Goal: Information Seeking & Learning: Find specific fact

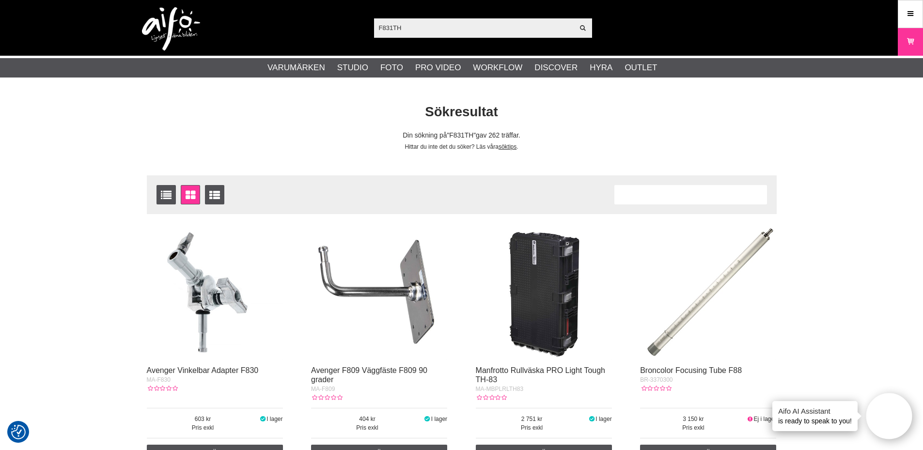
click at [435, 27] on input "F831TH" at bounding box center [474, 27] width 200 height 15
type input "F831"
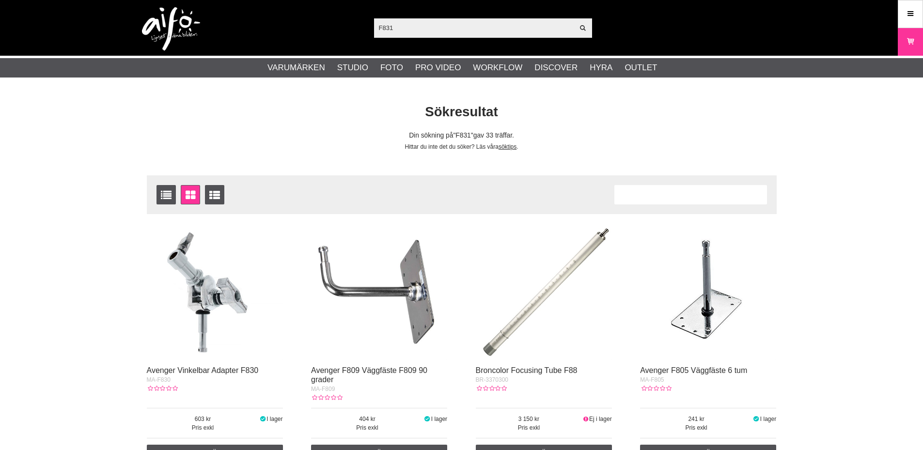
click at [436, 28] on input "F831" at bounding box center [474, 27] width 200 height 15
click at [442, 28] on input "F831" at bounding box center [474, 27] width 200 height 15
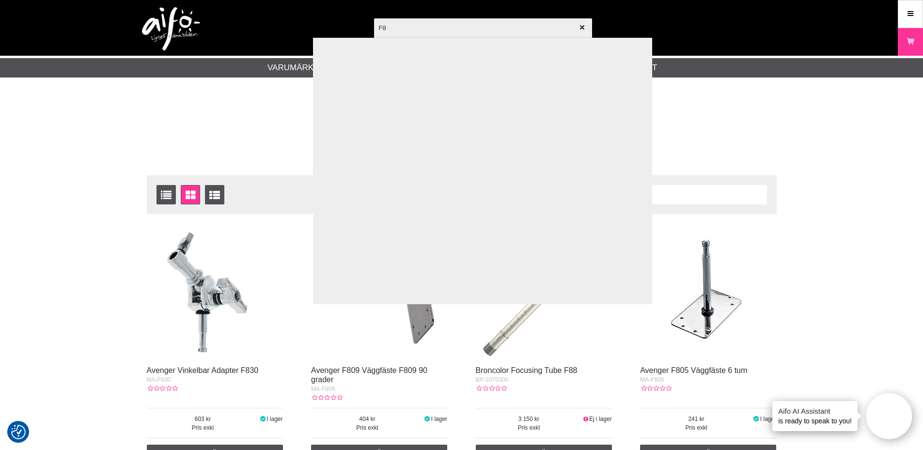
type input "F"
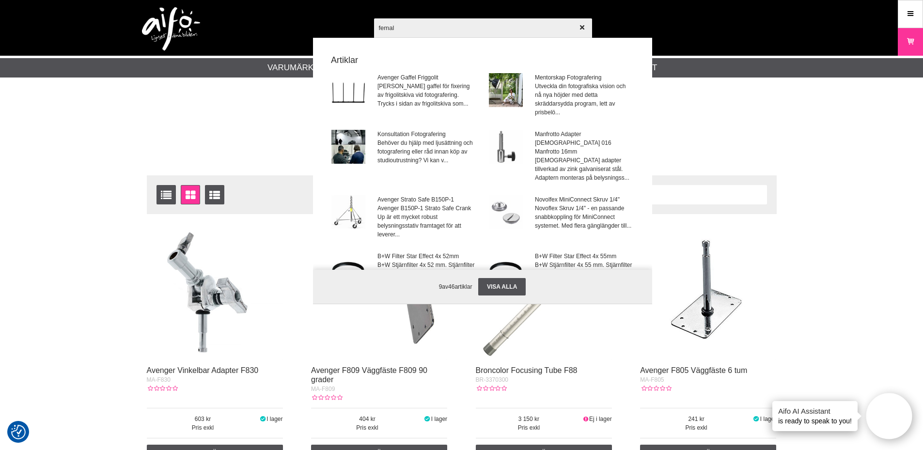
type input "female"
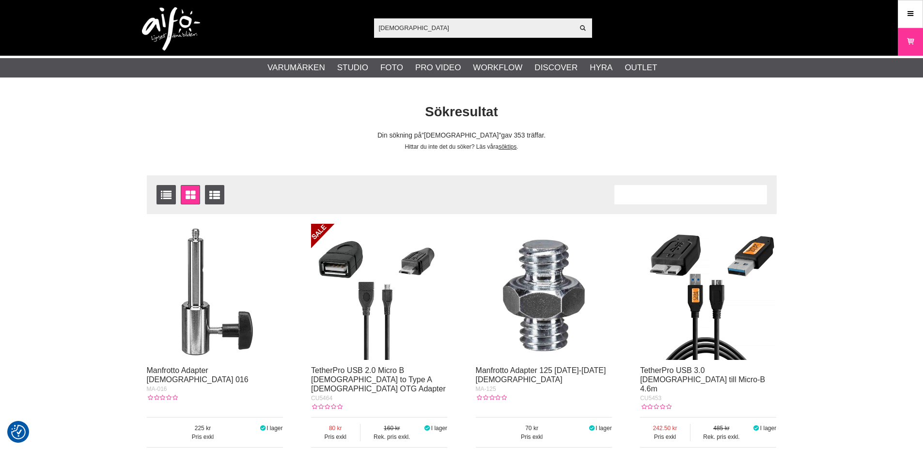
checkbox input "true"
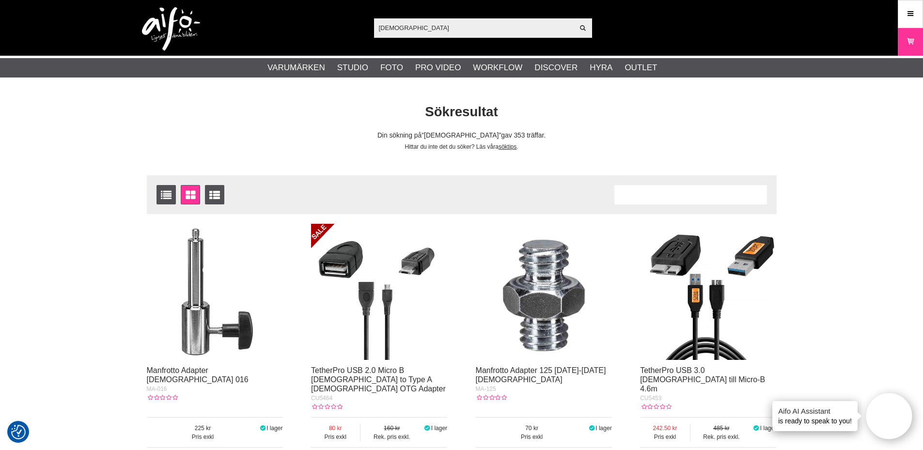
click at [379, 28] on input "female" at bounding box center [474, 27] width 200 height 15
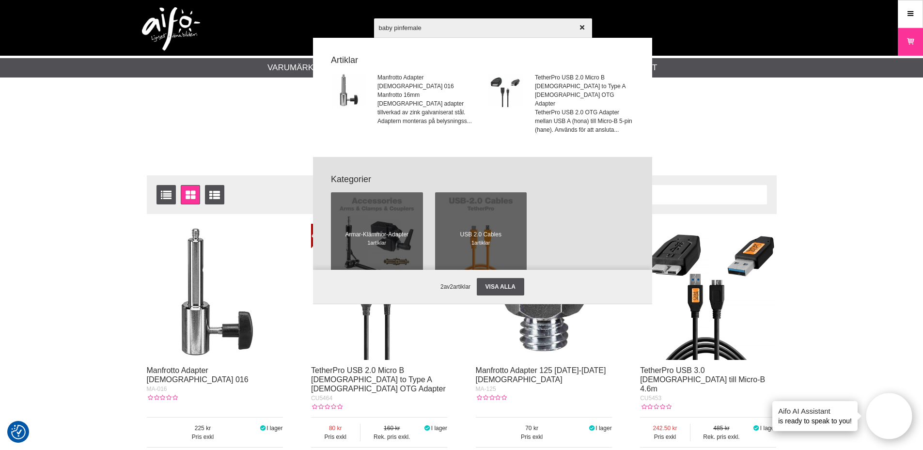
type input "baby pin [DEMOGRAPHIC_DATA]"
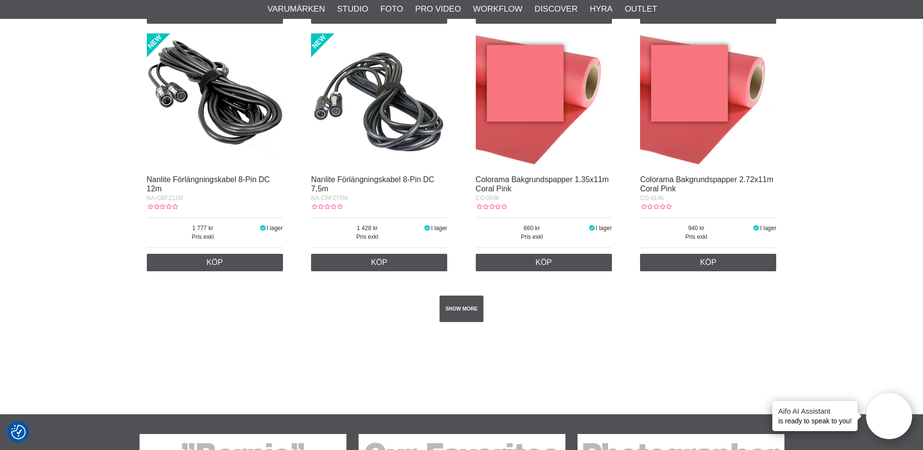
scroll to position [1697, 0]
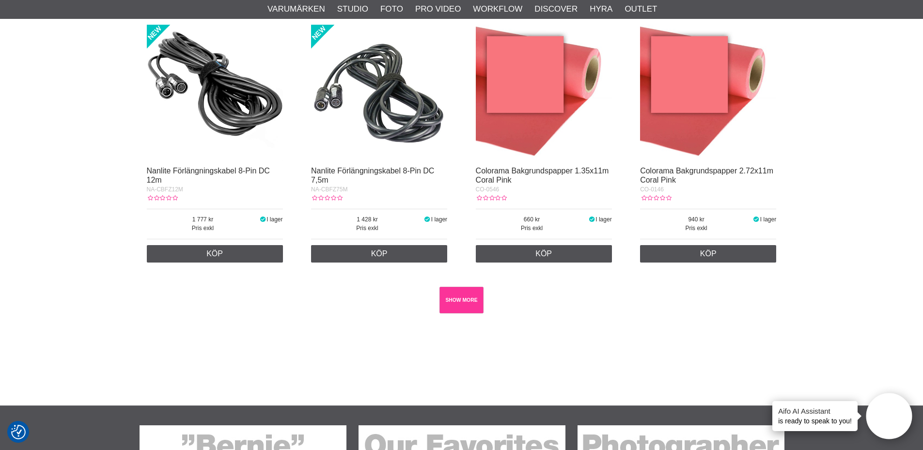
click at [458, 289] on link "SHOW MORE" at bounding box center [462, 300] width 44 height 27
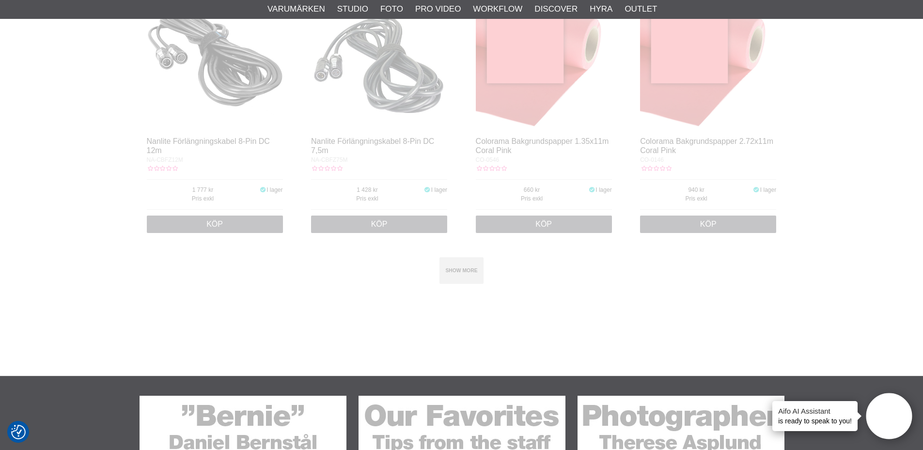
scroll to position [1987, 0]
